Goal: Task Accomplishment & Management: Manage account settings

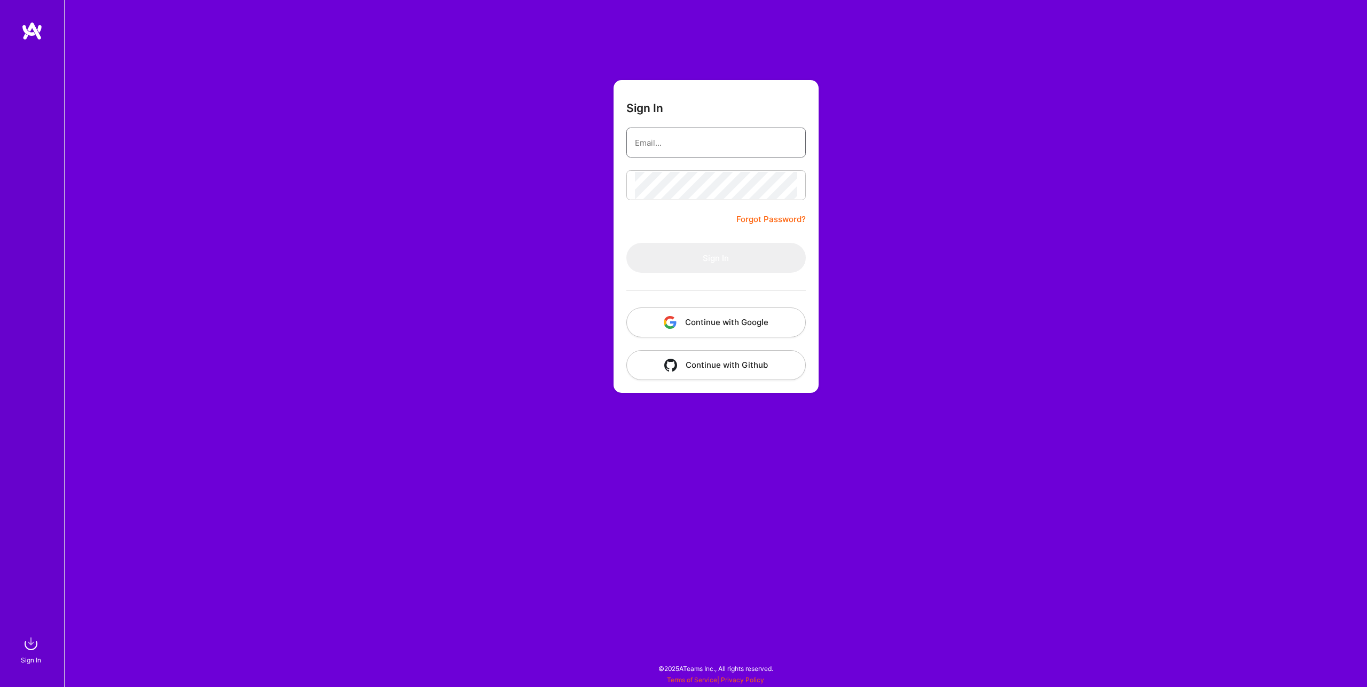
click at [713, 146] on input "email" at bounding box center [716, 142] width 162 height 27
click at [709, 145] on input "[PERSON_NAME][EMAIL_ADDRESS][PERSON_NAME][DOMAIN_NAME]" at bounding box center [716, 142] width 162 height 27
type input "[PERSON_NAME][EMAIL_ADDRESS][PERSON_NAME][DOMAIN_NAME]"
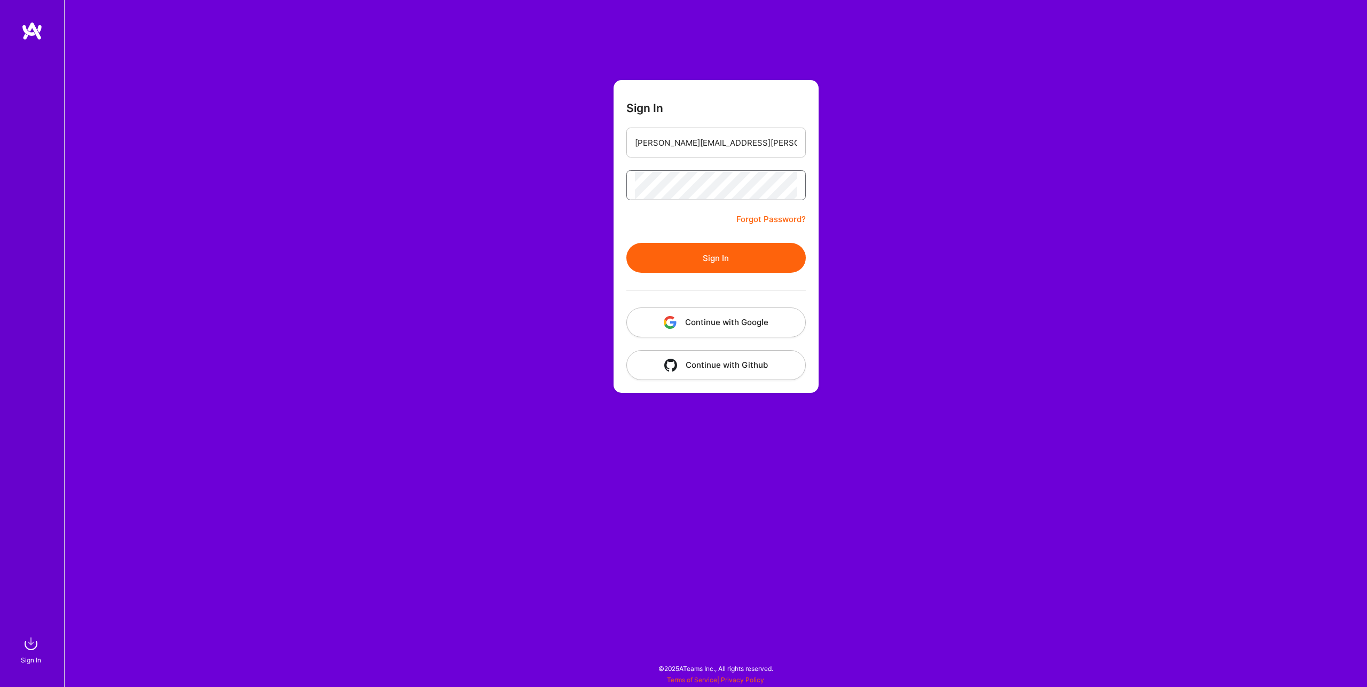
click at [626, 243] on button "Sign In" at bounding box center [715, 258] width 179 height 30
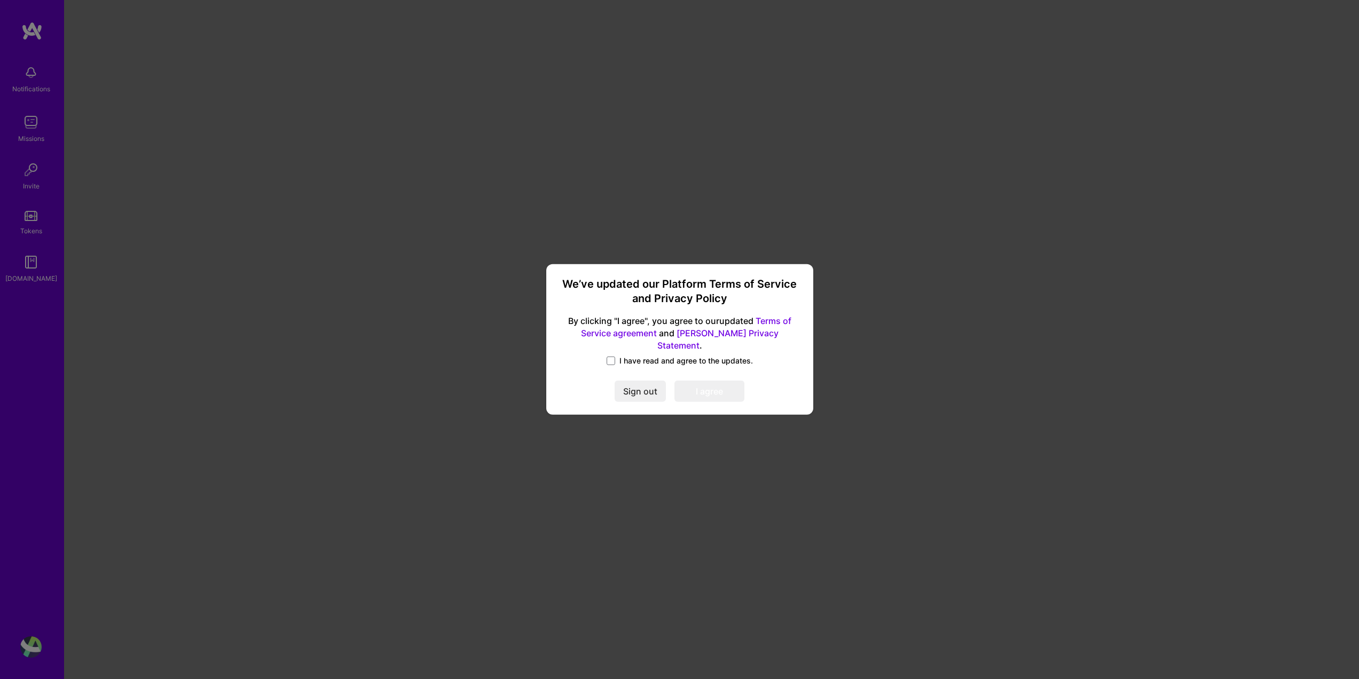
click at [631, 356] on span "I have read and agree to the updates." at bounding box center [687, 361] width 134 height 11
click at [0, 0] on input "I have read and agree to the updates." at bounding box center [0, 0] width 0 height 0
click at [712, 387] on button "I agree" at bounding box center [710, 391] width 70 height 21
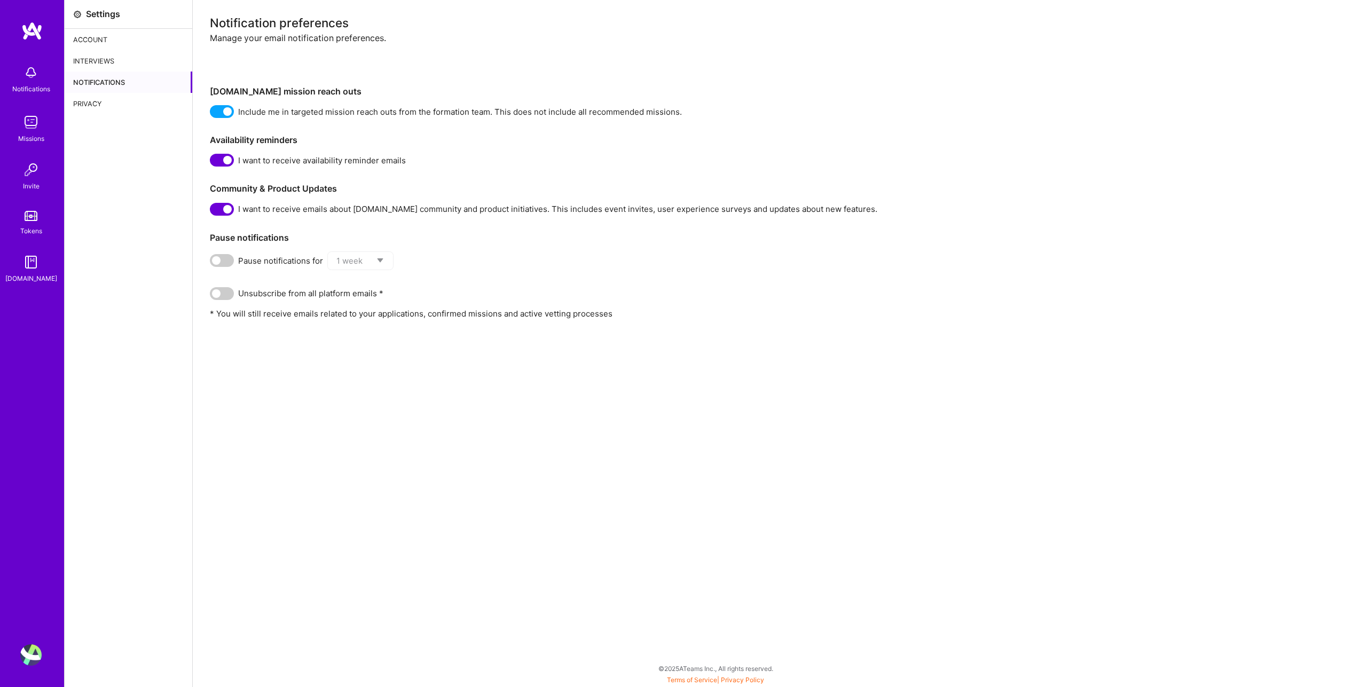
click at [110, 59] on div "Interviews" at bounding box center [129, 60] width 128 height 21
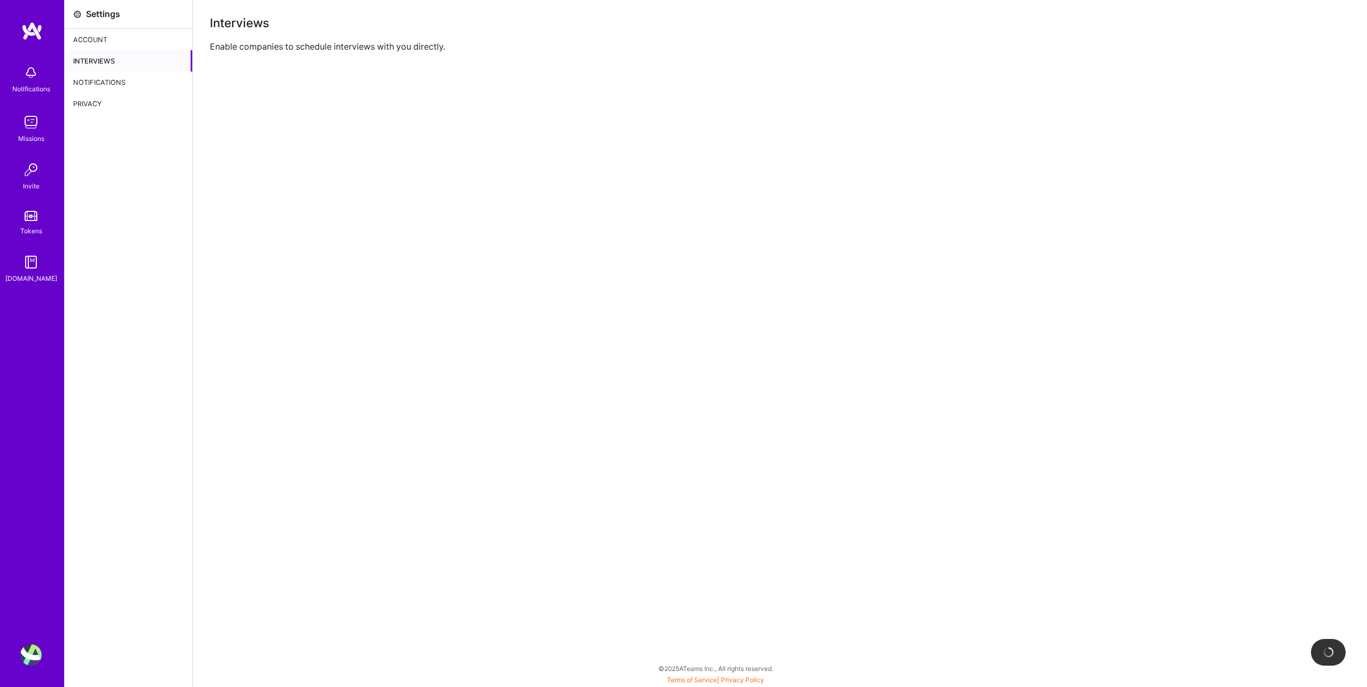
click at [107, 44] on div "Account" at bounding box center [129, 39] width 128 height 21
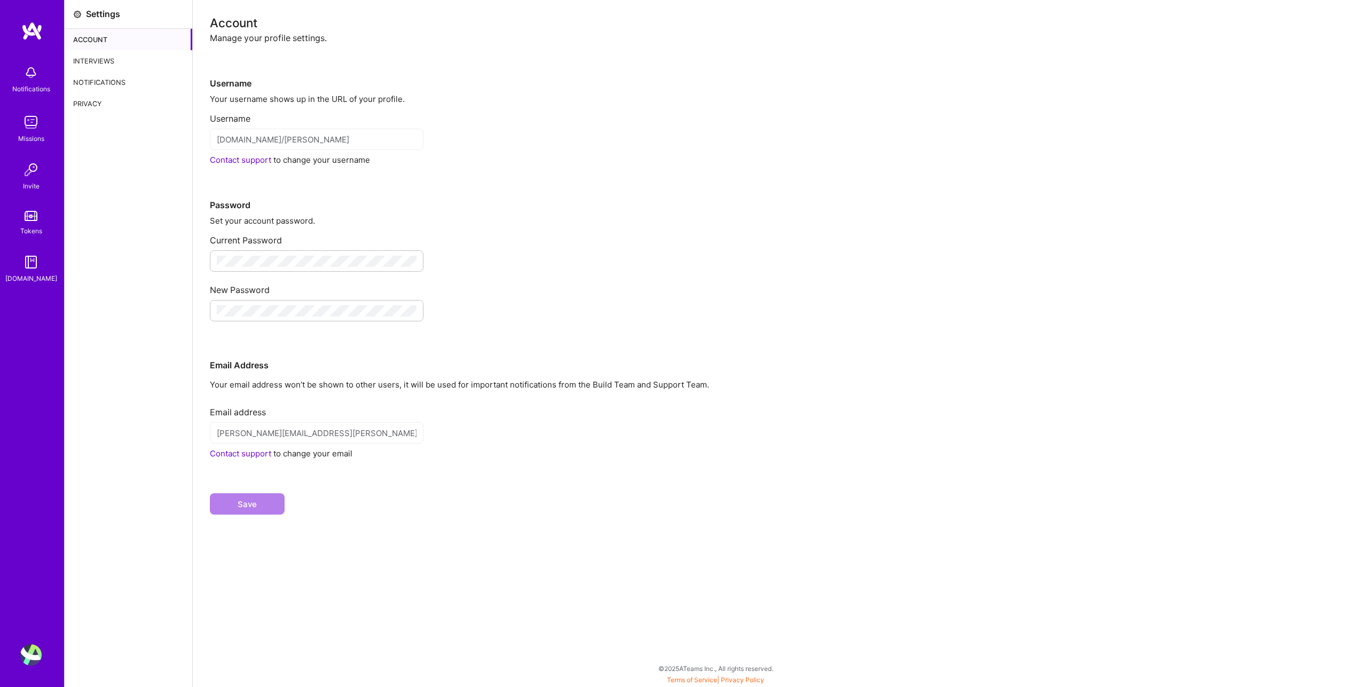
click at [22, 84] on div "Notifications" at bounding box center [31, 88] width 38 height 11
click at [476, 52] on div "Notifications Missions Invite Tokens [DOMAIN_NAME] Profile Close Show all notif…" at bounding box center [683, 341] width 1367 height 682
click at [36, 132] on img at bounding box center [30, 122] width 21 height 21
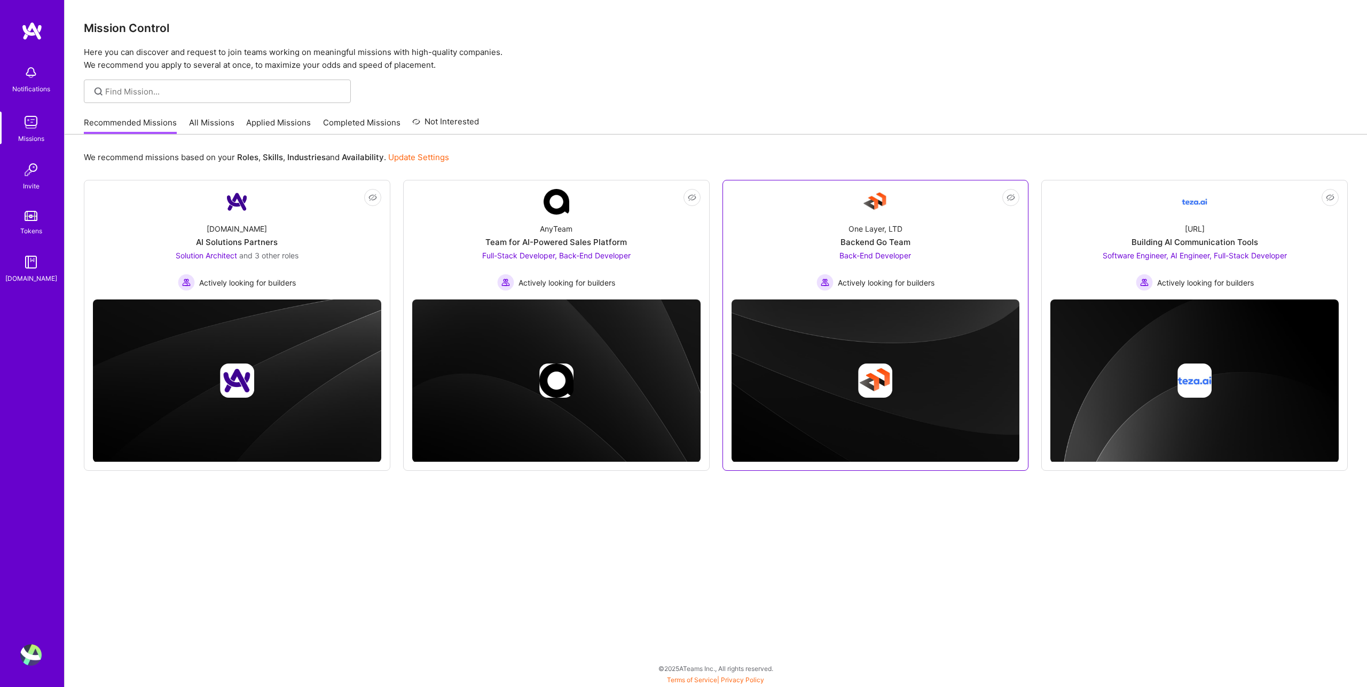
click at [900, 281] on span "Actively looking for builders" at bounding box center [886, 282] width 97 height 11
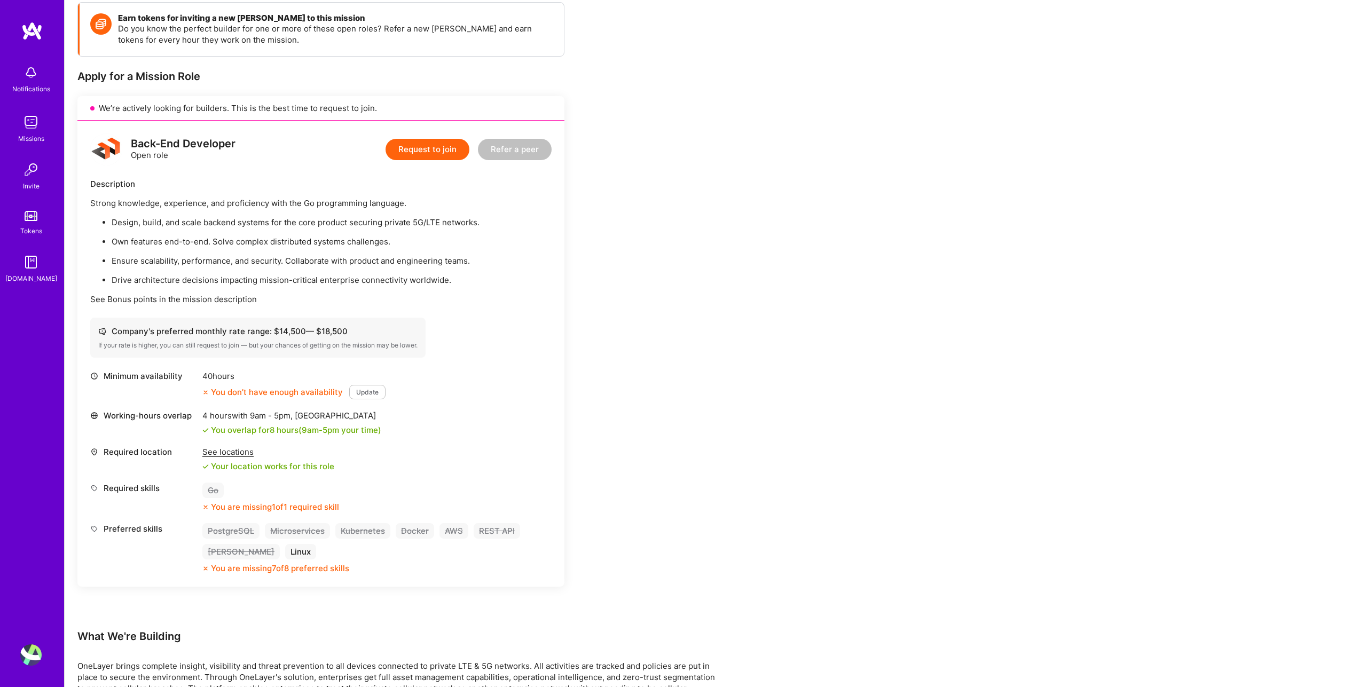
scroll to position [192, 0]
